Goal: Transaction & Acquisition: Purchase product/service

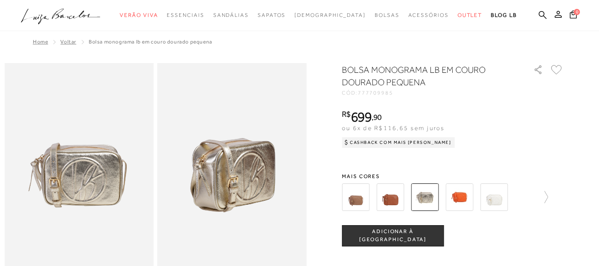
click at [414, 231] on button "ADICIONAR À [GEOGRAPHIC_DATA]" at bounding box center [393, 235] width 102 height 21
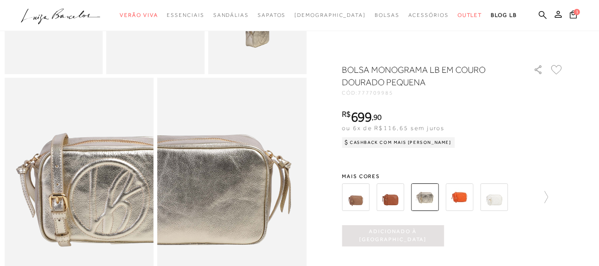
scroll to position [354, 0]
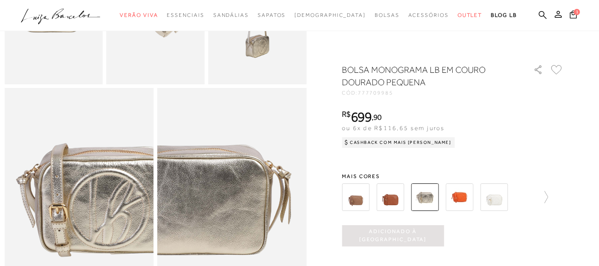
click at [427, 194] on img at bounding box center [425, 197] width 28 height 28
click at [570, 16] on icon at bounding box center [574, 14] width 8 height 9
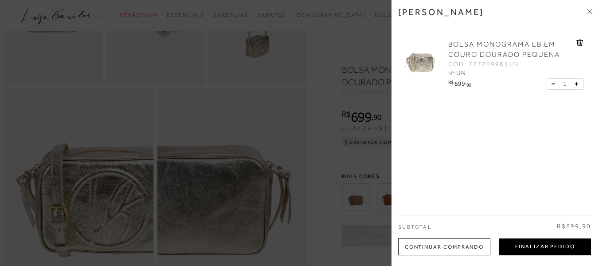
click at [548, 249] on button "Finalizar Pedido" at bounding box center [546, 246] width 92 height 17
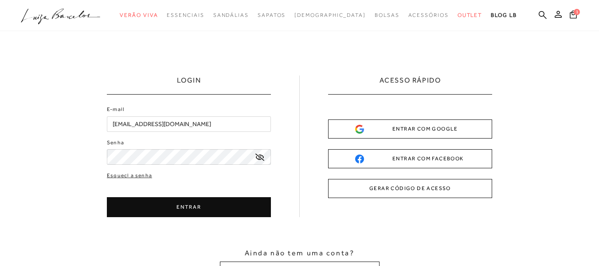
click at [191, 202] on button "ENTRAR" at bounding box center [189, 207] width 164 height 20
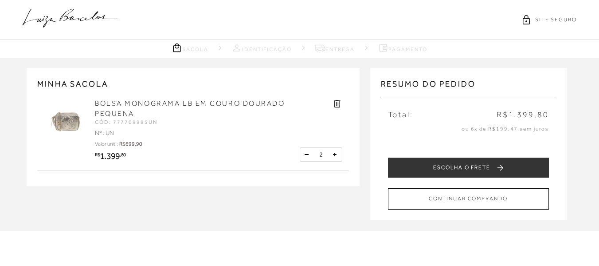
click at [306, 152] on button at bounding box center [307, 154] width 9 height 9
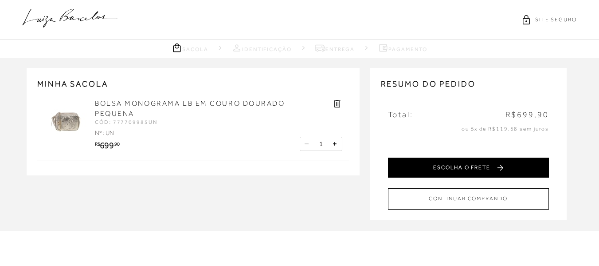
click at [443, 171] on button "ESCOLHA O FRETE" at bounding box center [468, 168] width 161 height 20
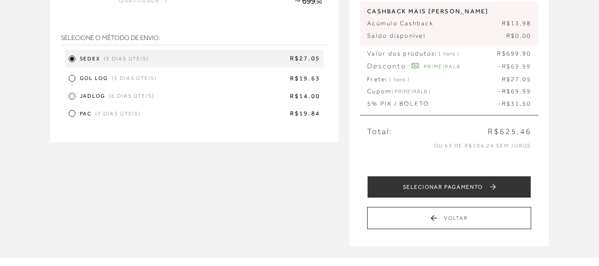
scroll to position [159, 0]
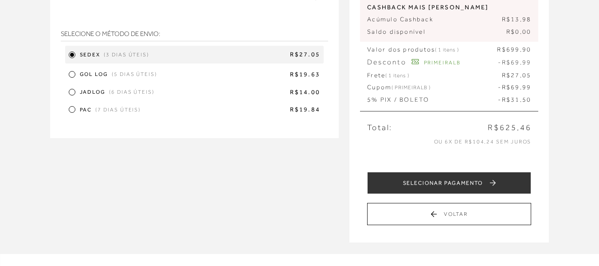
click at [73, 92] on div at bounding box center [72, 92] width 4 height 4
